Goal: Task Accomplishment & Management: Complete application form

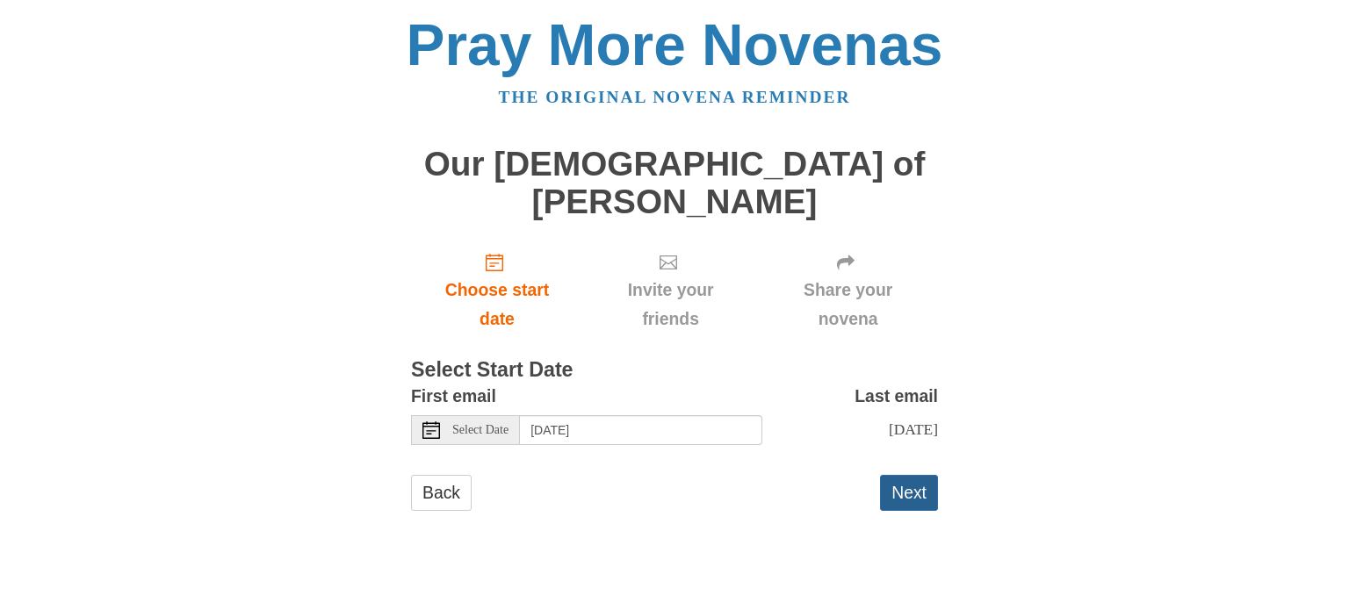
click at [901, 475] on button "Next" at bounding box center [909, 493] width 58 height 36
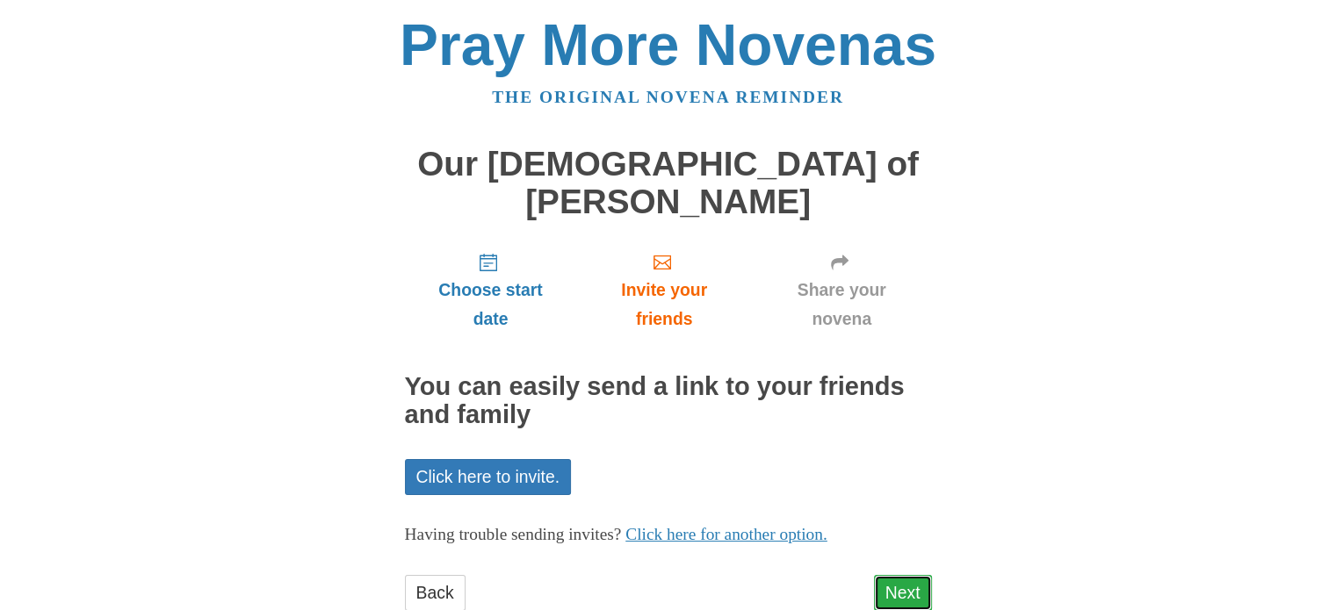
click at [910, 575] on link "Next" at bounding box center [903, 593] width 58 height 36
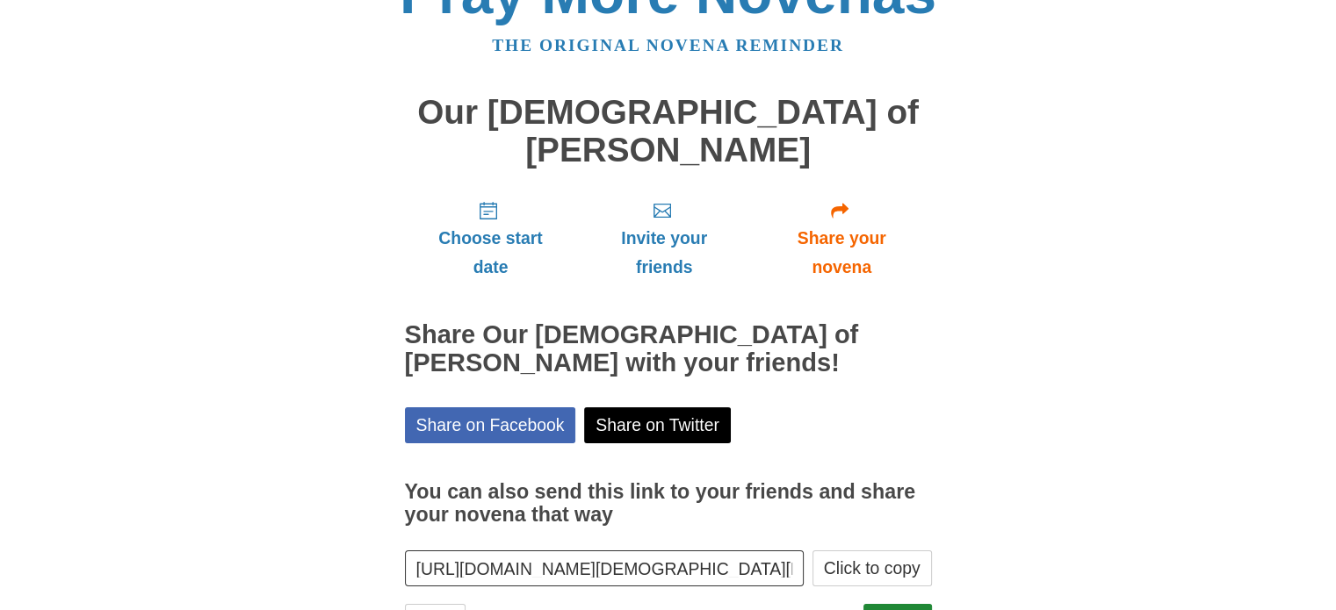
scroll to position [94, 0]
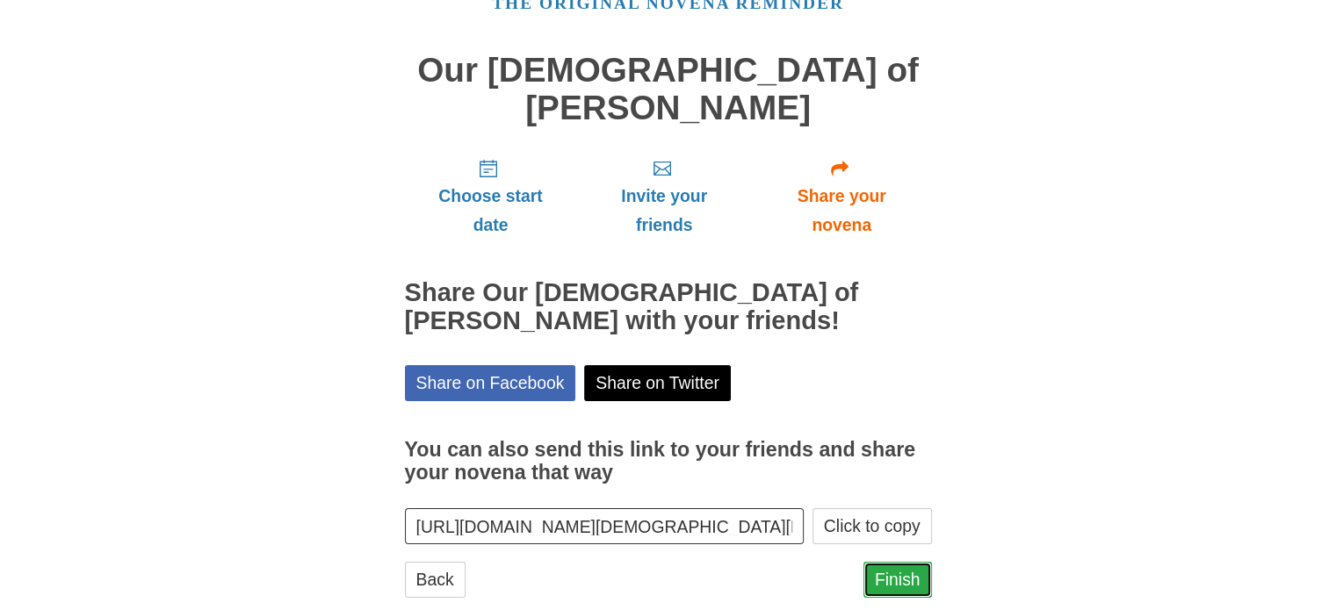
click at [886, 562] on link "Finish" at bounding box center [897, 580] width 69 height 36
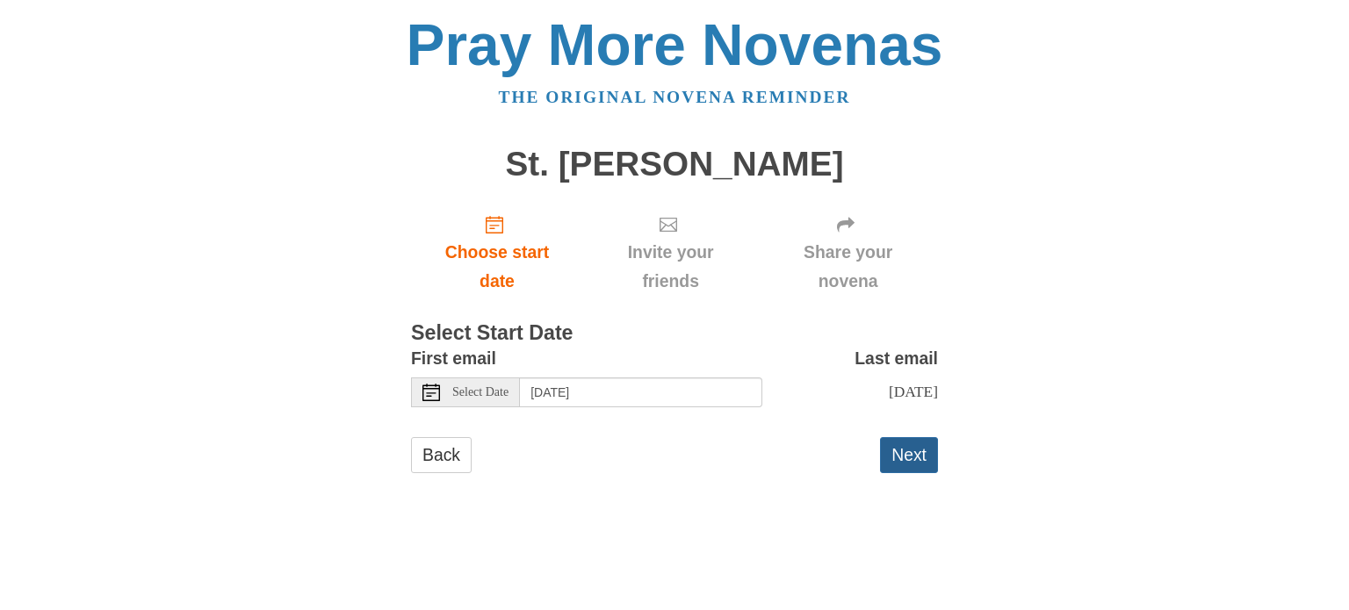
click at [913, 468] on button "Next" at bounding box center [909, 455] width 58 height 36
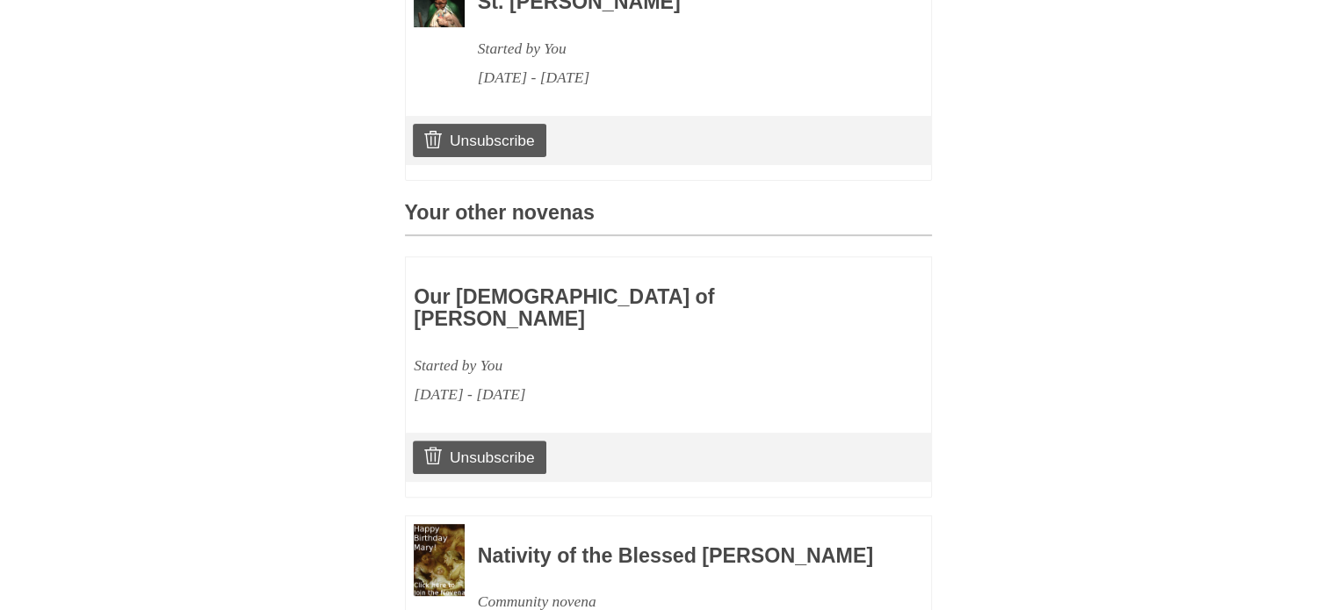
scroll to position [790, 0]
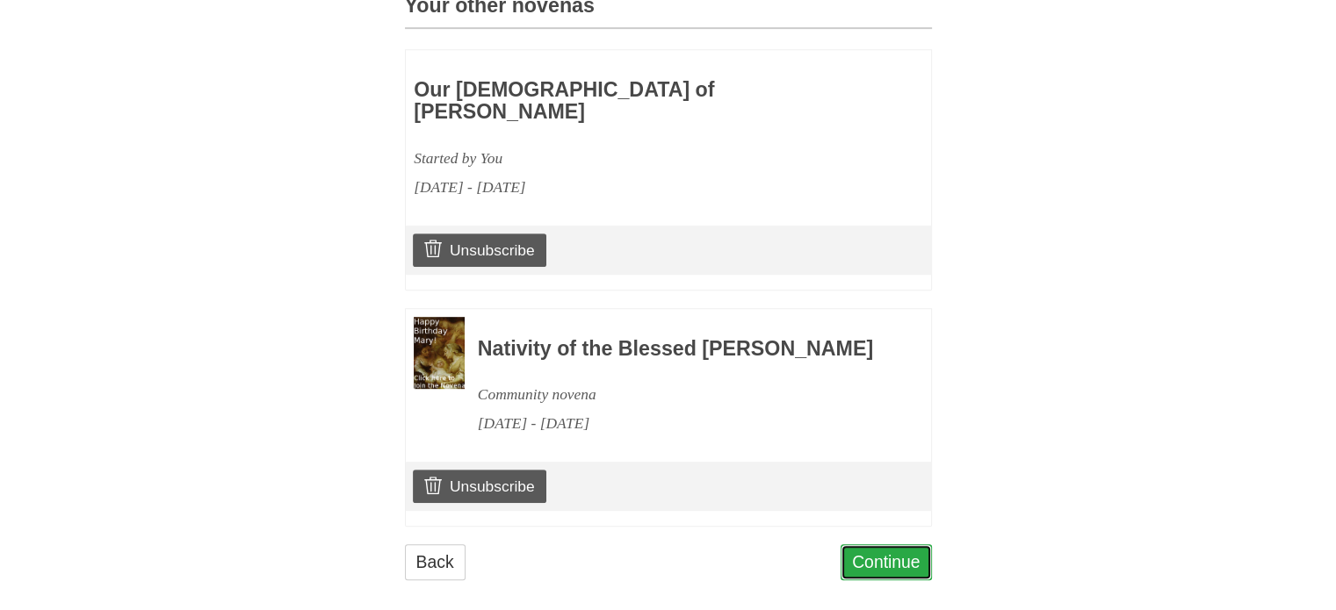
click at [860, 581] on link "Continue" at bounding box center [885, 562] width 91 height 36
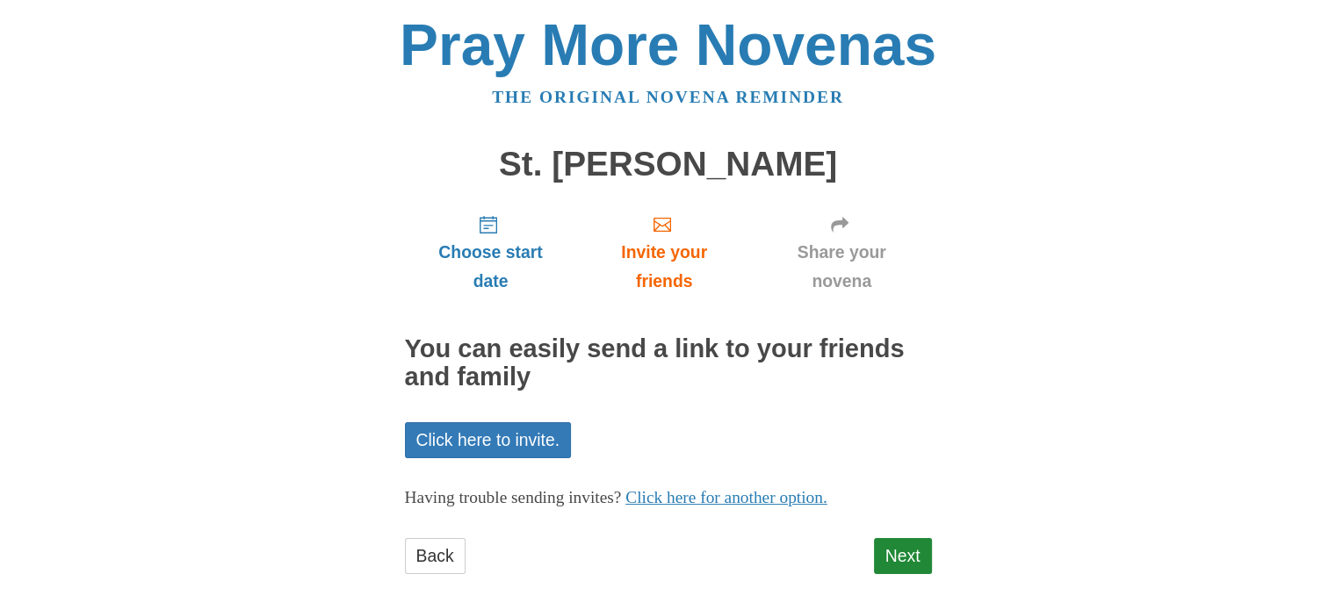
click at [904, 533] on div "Choose start date Invite your friends Share your novena You can easily send a l…" at bounding box center [668, 395] width 527 height 391
click at [903, 544] on link "Next" at bounding box center [903, 556] width 58 height 36
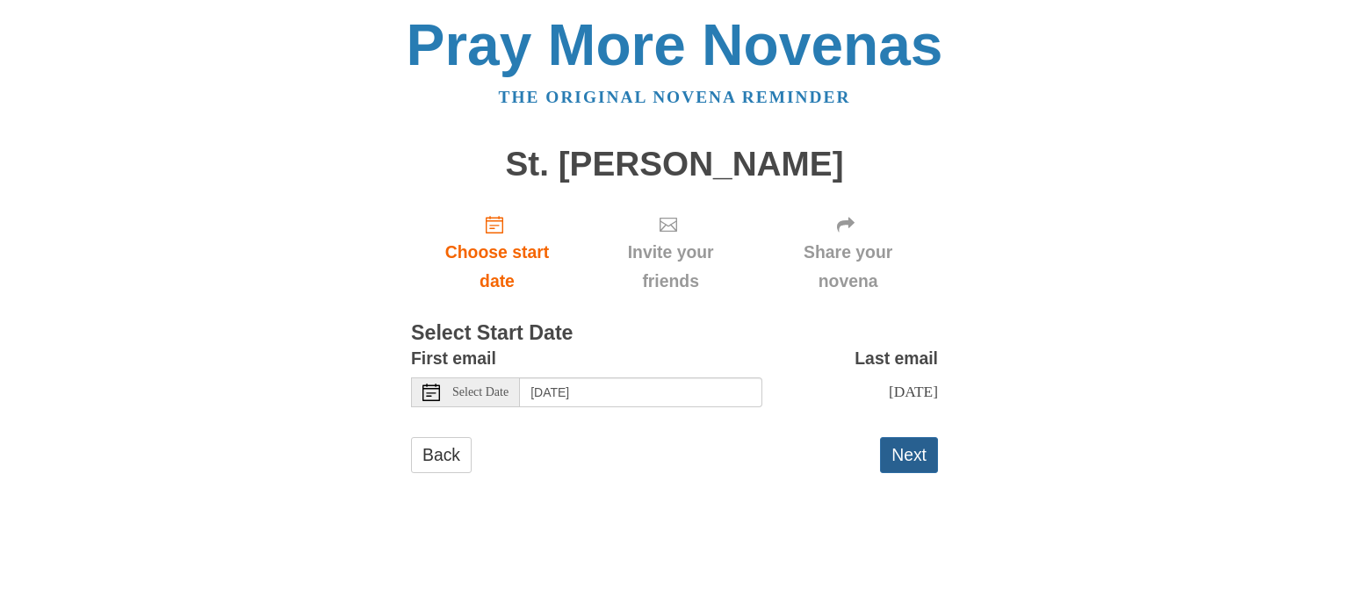
click at [907, 466] on button "Next" at bounding box center [909, 455] width 58 height 36
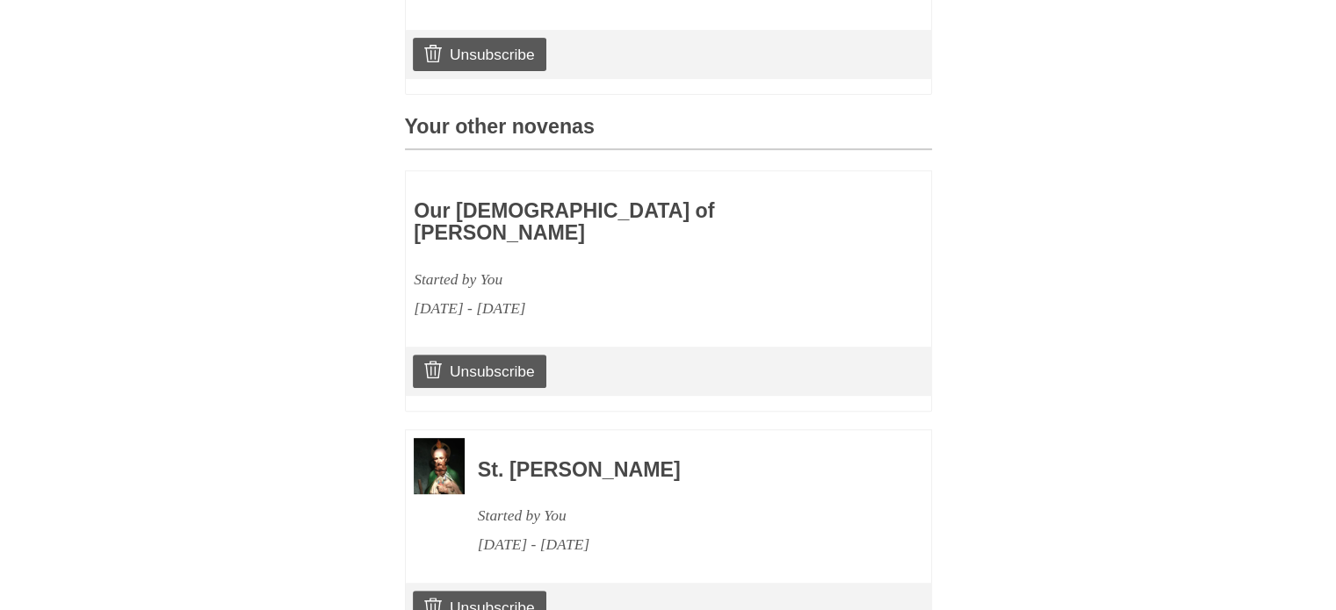
scroll to position [1071, 0]
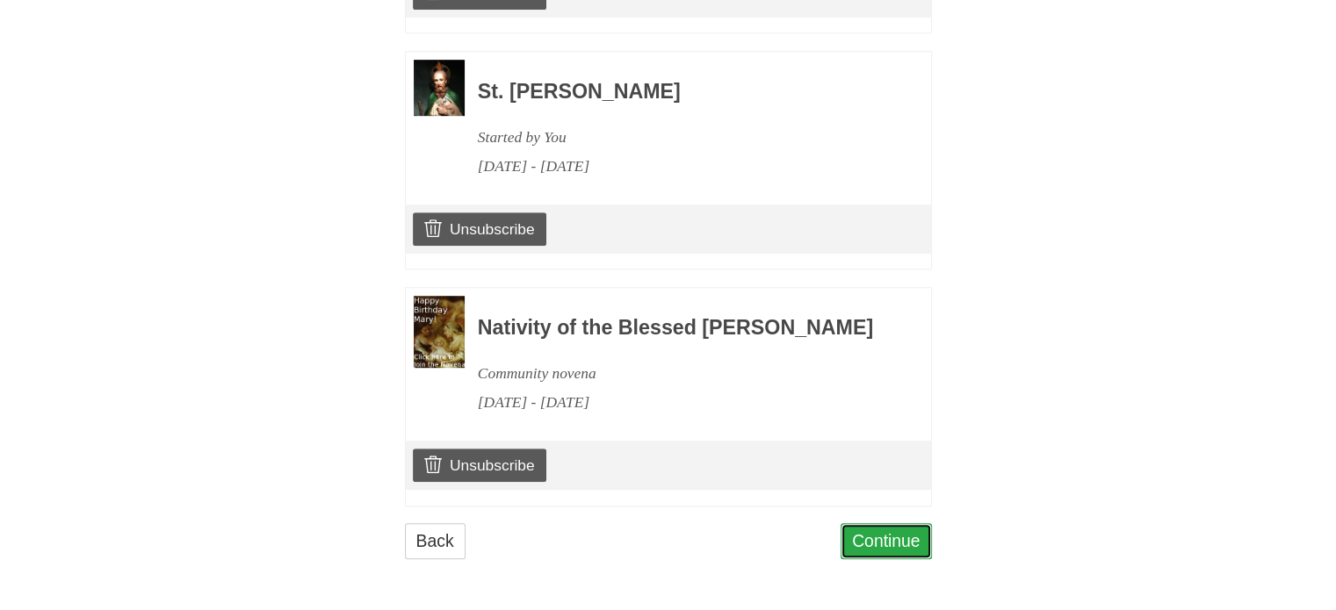
click at [912, 552] on link "Continue" at bounding box center [885, 541] width 91 height 36
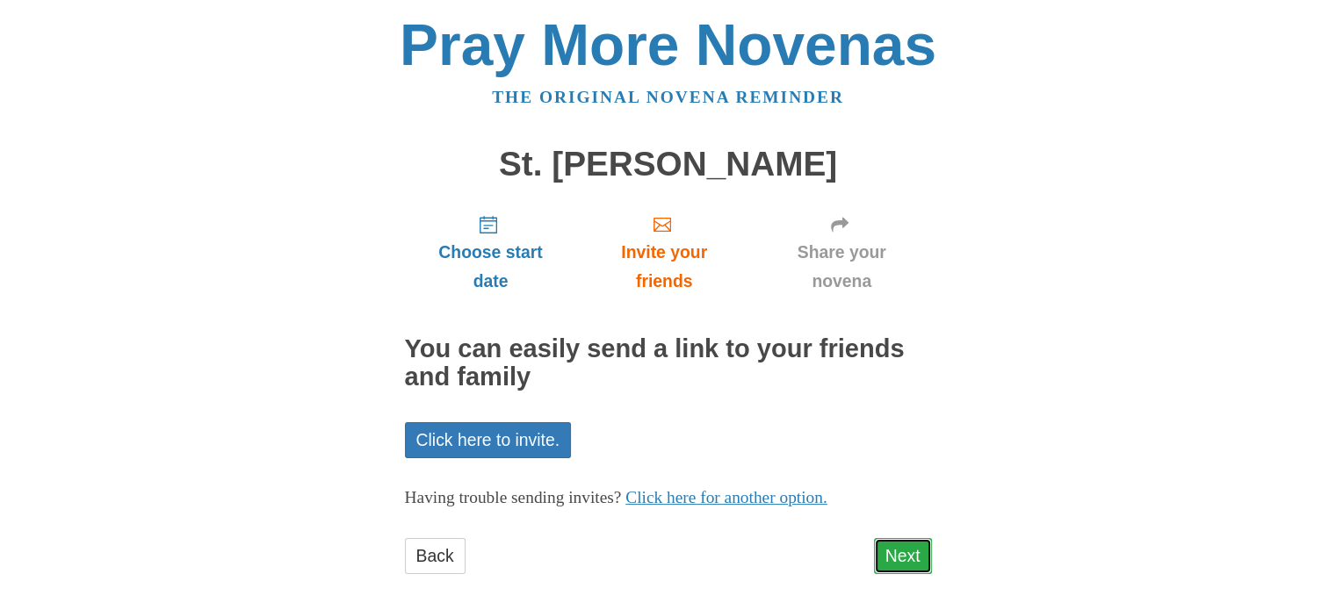
click at [905, 559] on link "Next" at bounding box center [903, 556] width 58 height 36
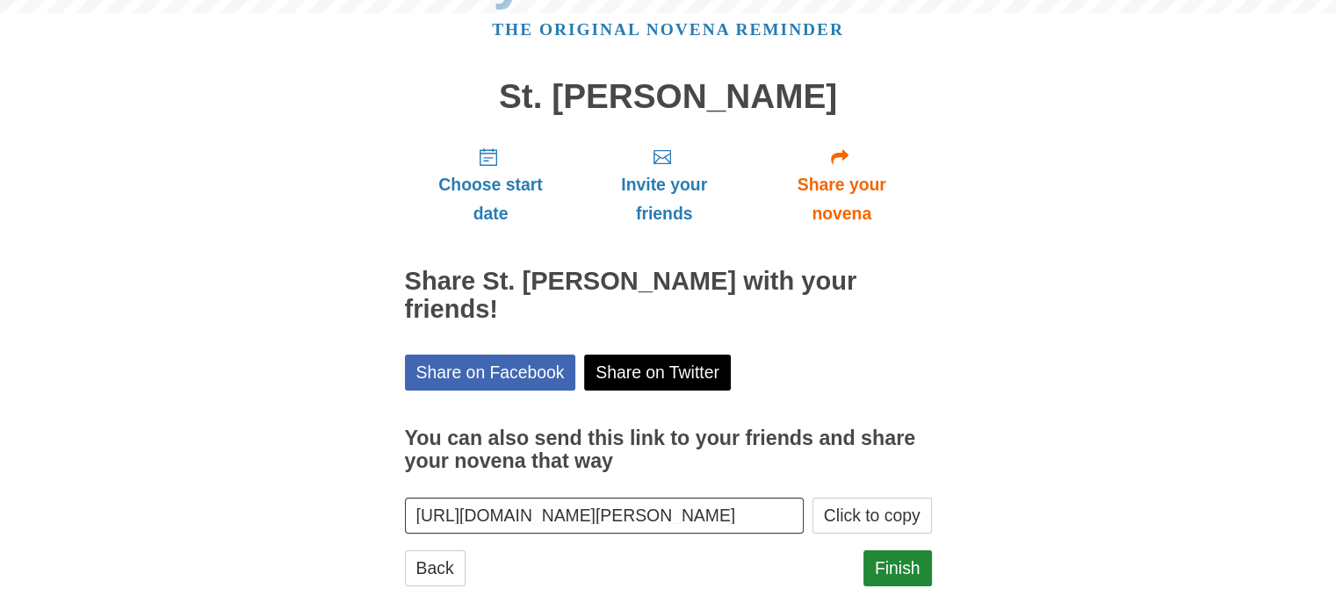
scroll to position [94, 0]
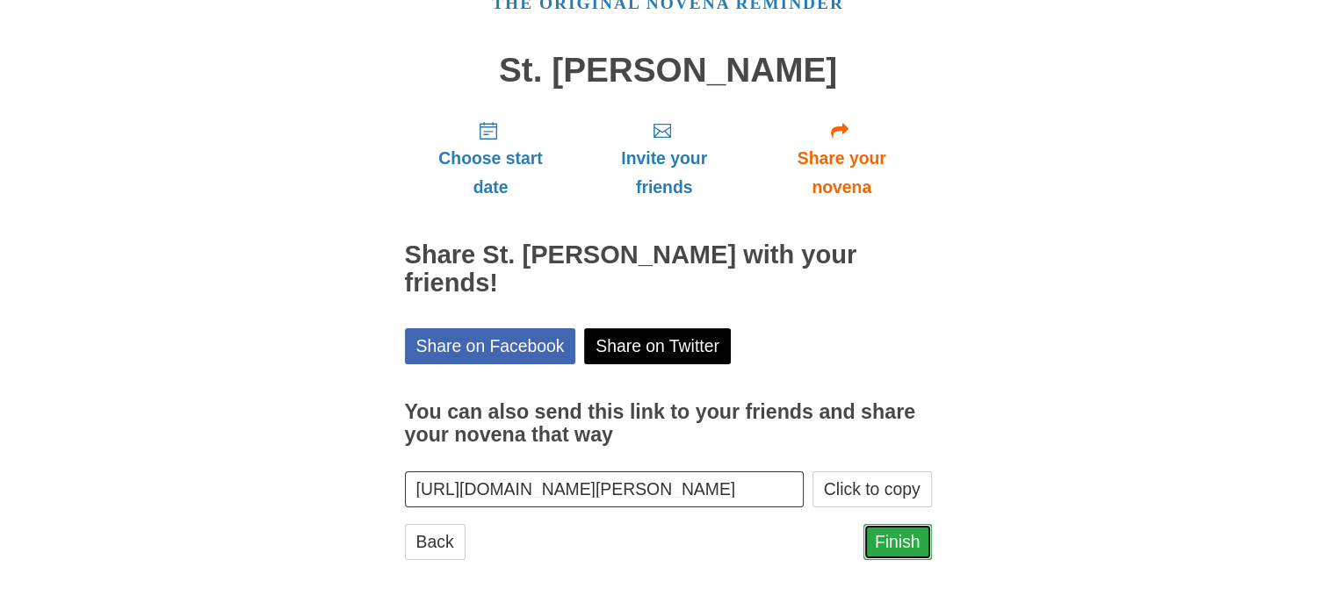
click at [909, 536] on link "Finish" at bounding box center [897, 542] width 69 height 36
